Goal: Download file/media

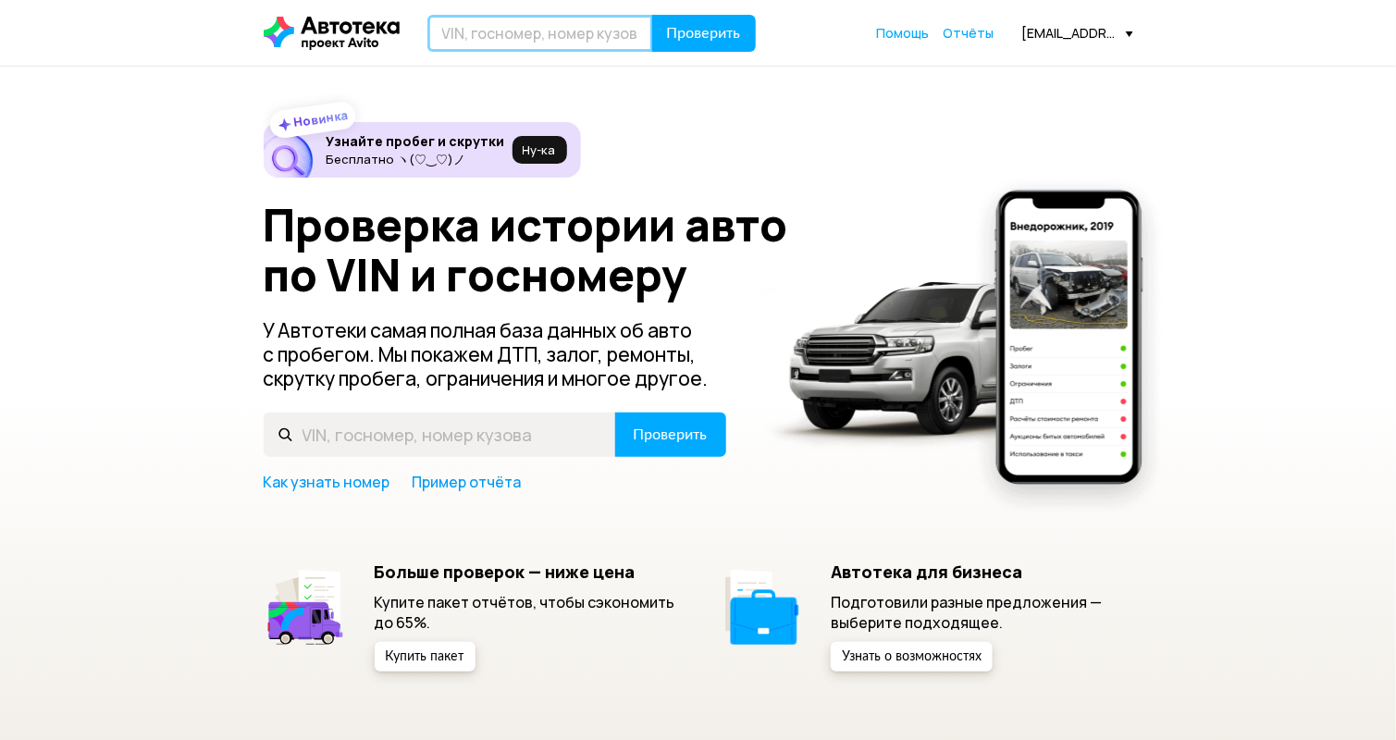
click at [549, 27] on input "text" at bounding box center [540, 33] width 226 height 37
paste input "[US_VEHICLE_IDENTIFICATION_NUMBER]"
type input "[US_VEHICLE_IDENTIFICATION_NUMBER]"
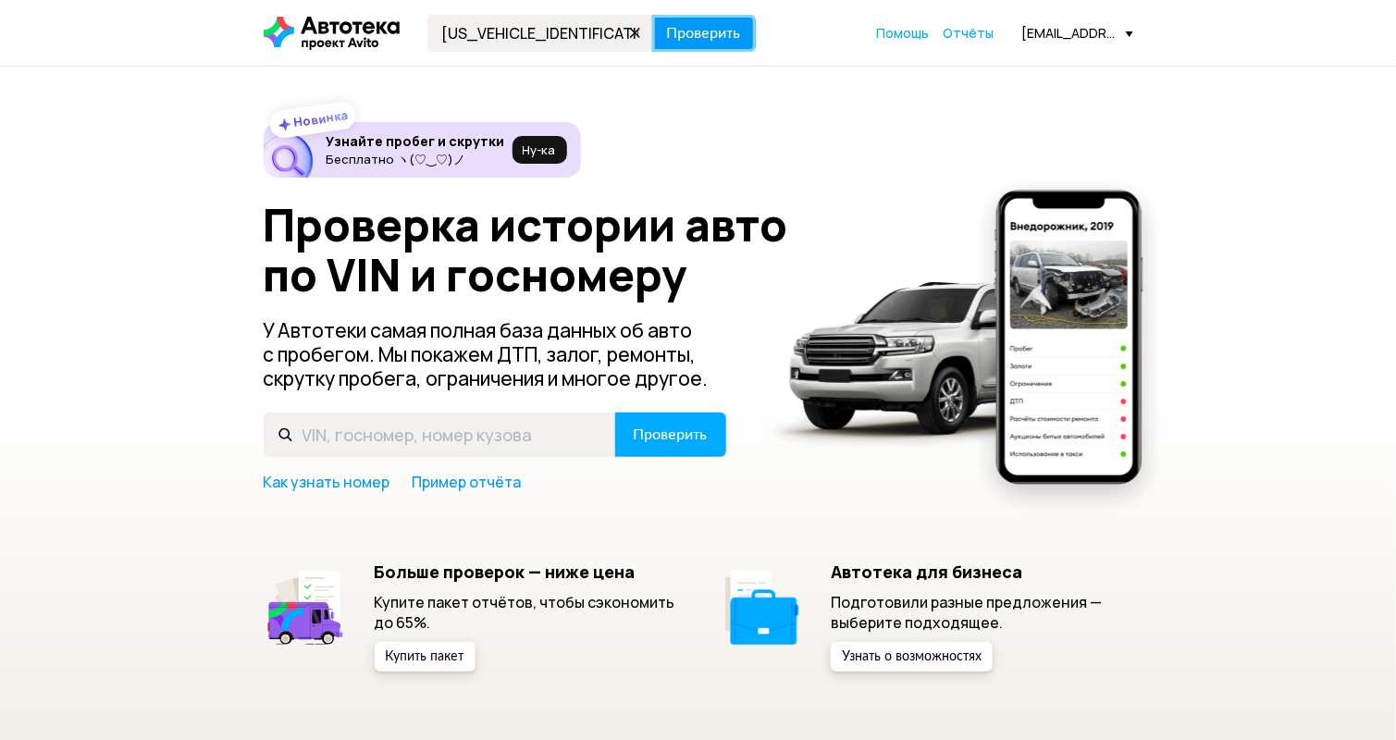
click at [716, 38] on span "Проверить" at bounding box center [704, 33] width 74 height 15
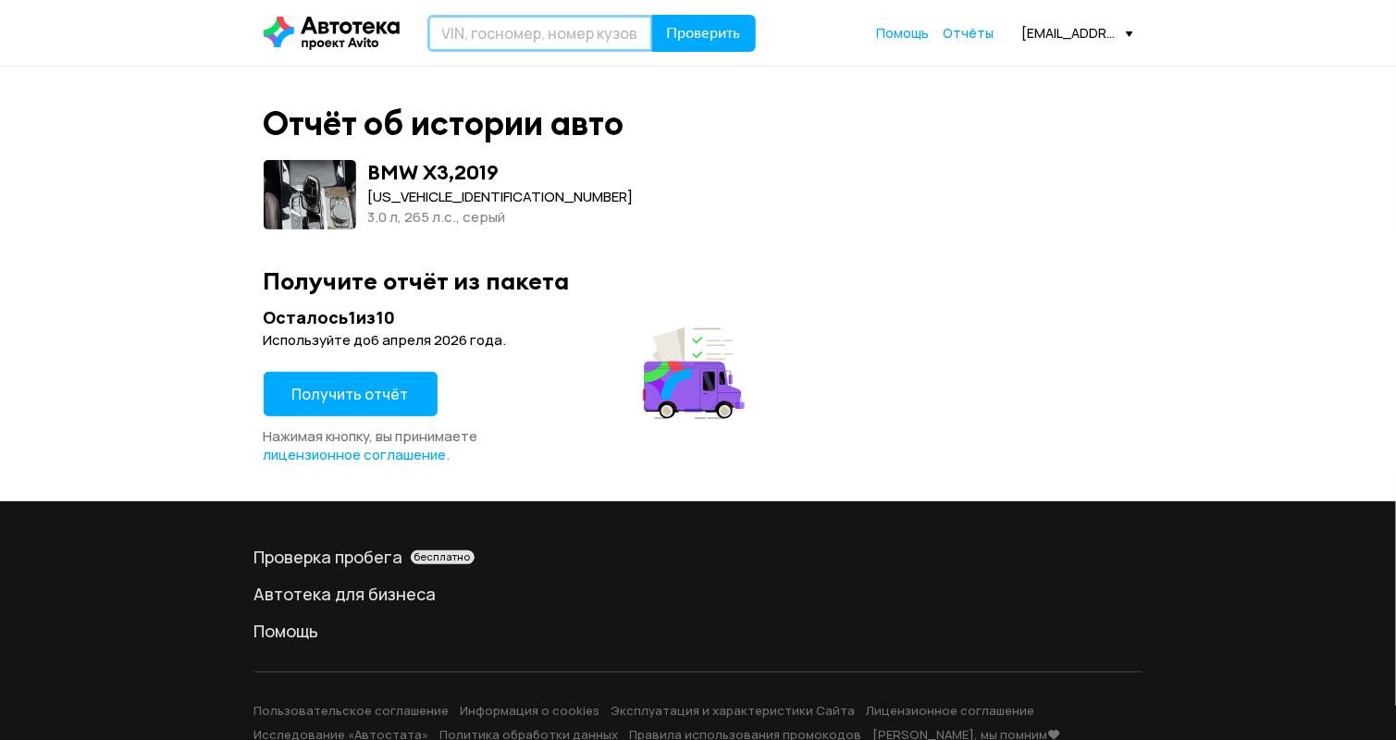
click at [537, 39] on input "text" at bounding box center [540, 33] width 226 height 37
paste input "[US_VEHICLE_IDENTIFICATION_NUMBER]"
type input "[US_VEHICLE_IDENTIFICATION_NUMBER]"
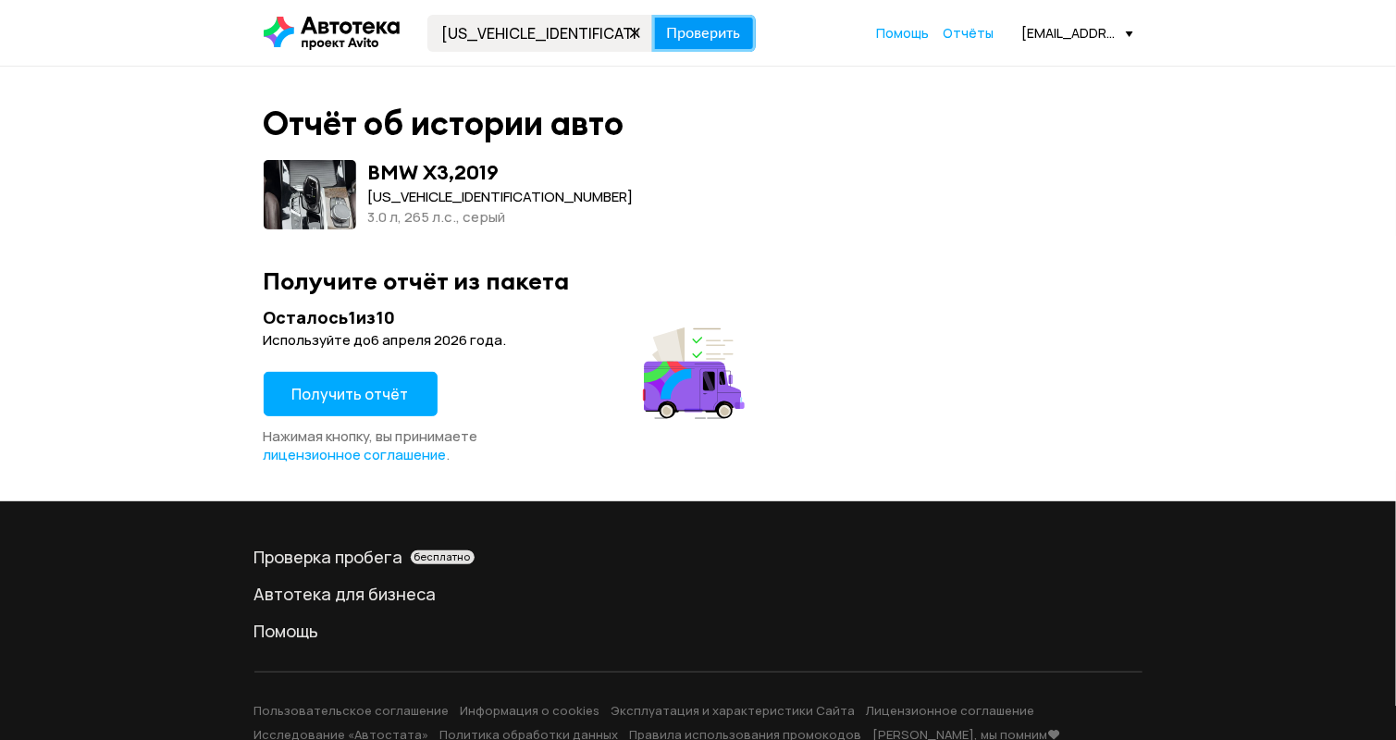
click at [712, 37] on span "Проверить" at bounding box center [704, 33] width 74 height 15
click at [382, 387] on span "Получить отчёт" at bounding box center [350, 394] width 117 height 20
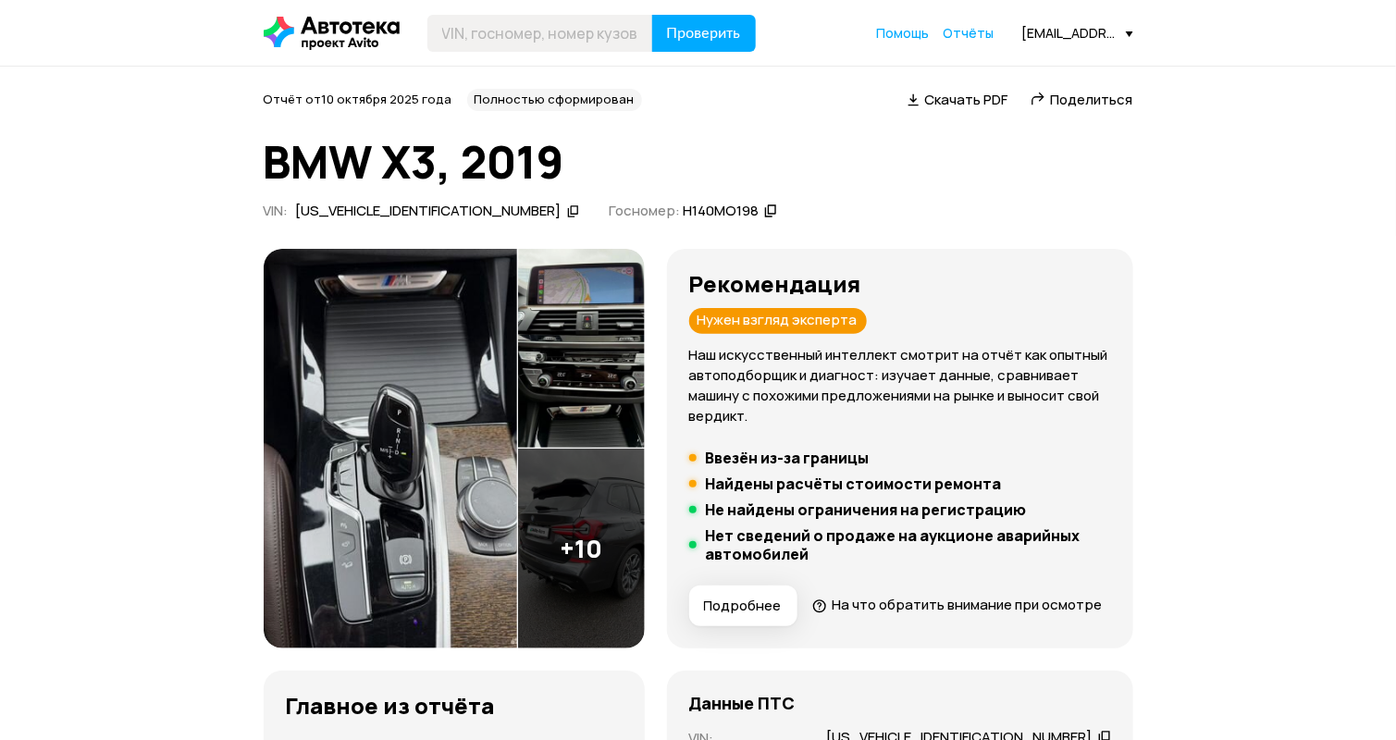
click at [958, 101] on span "Скачать PDF" at bounding box center [966, 99] width 83 height 19
